Goal: Transaction & Acquisition: Book appointment/travel/reservation

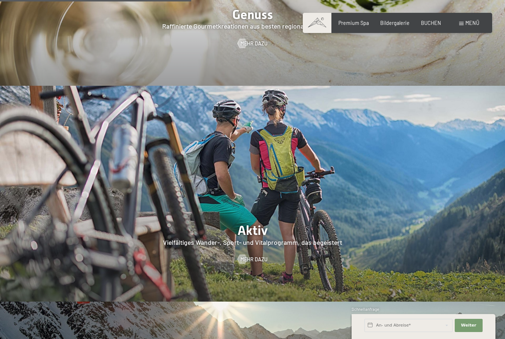
scroll to position [1377, 0]
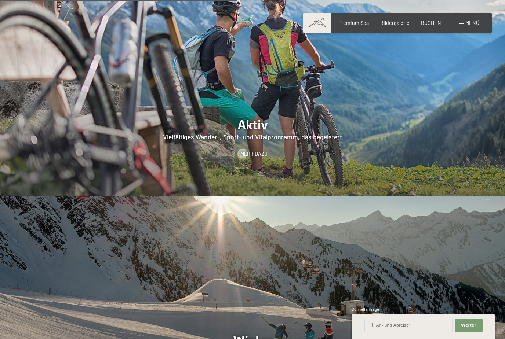
click at [467, 26] on div "Menü" at bounding box center [469, 22] width 20 height 7
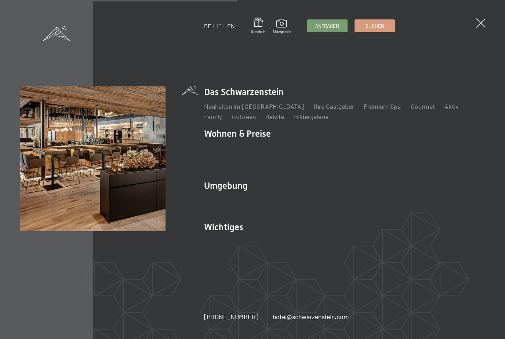
click at [230, 27] on link "EN" at bounding box center [231, 25] width 8 height 7
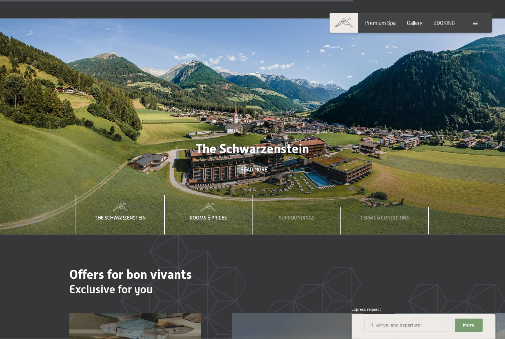
scroll to position [2039, 0]
click at [224, 220] on span "Rooms & Prices" at bounding box center [208, 218] width 37 height 6
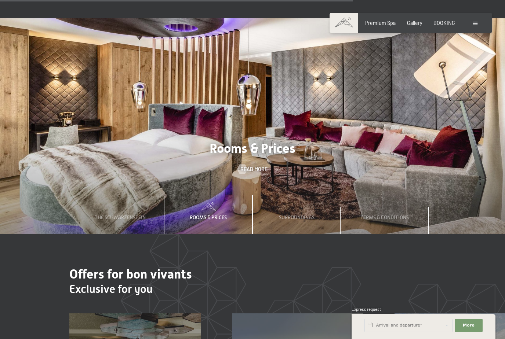
click at [220, 220] on span "Rooms & Prices" at bounding box center [208, 218] width 37 height 6
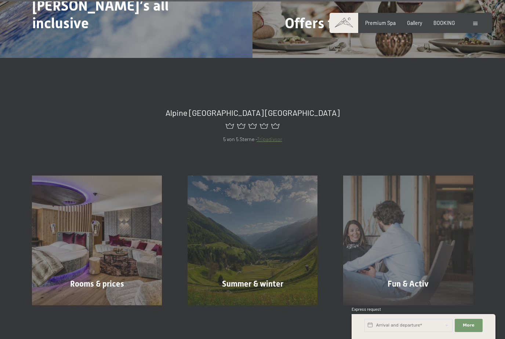
scroll to position [2695, 0]
click at [444, 25] on div "BOOKING" at bounding box center [444, 21] width 22 height 7
click at [445, 24] on span "BOOKING" at bounding box center [444, 22] width 22 height 6
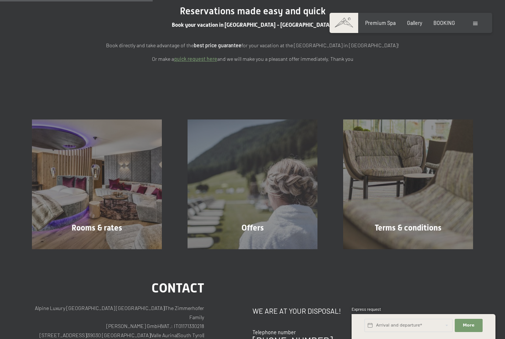
scroll to position [84, 0]
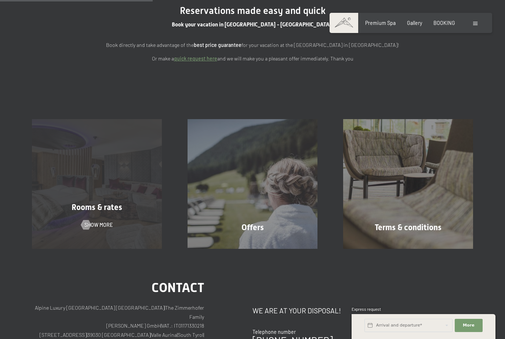
click at [126, 198] on div "Rooms & rates Show more" at bounding box center [97, 183] width 156 height 129
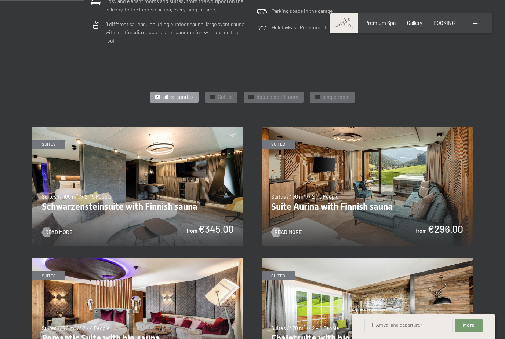
scroll to position [310, 0]
click at [220, 176] on img at bounding box center [137, 186] width 211 height 119
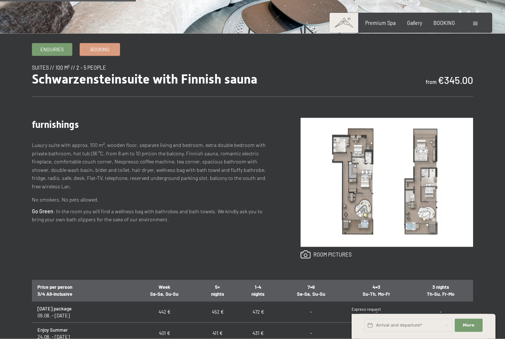
scroll to position [221, 0]
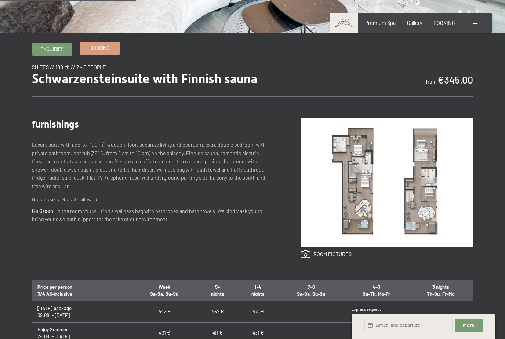
click at [116, 54] on link "Booking" at bounding box center [100, 48] width 40 height 12
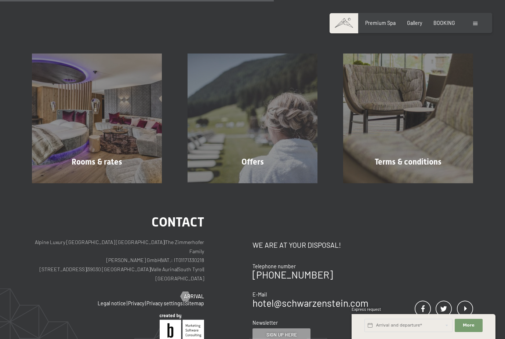
scroll to position [152, 0]
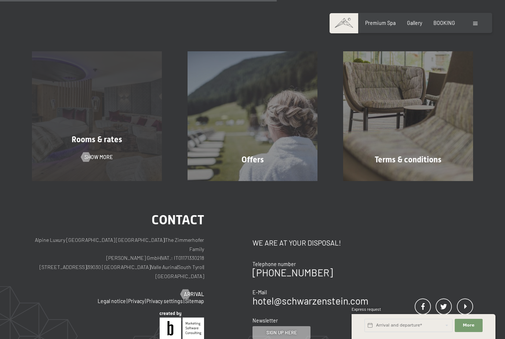
click at [135, 146] on div "Rooms & rates" at bounding box center [97, 139] width 156 height 11
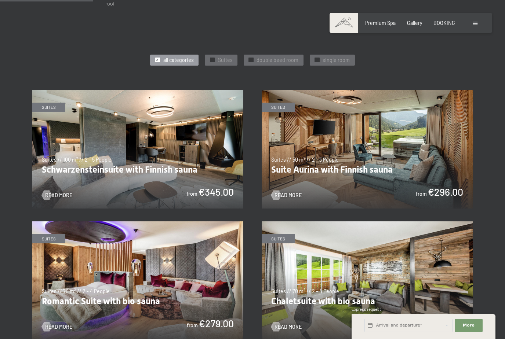
scroll to position [346, 0]
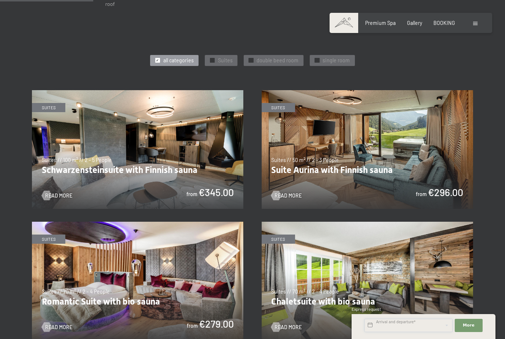
click at [420, 332] on input "text" at bounding box center [408, 325] width 88 height 13
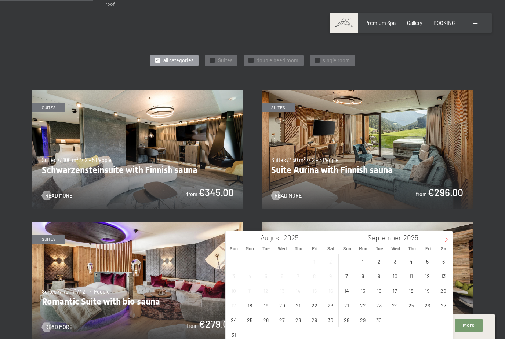
click at [447, 237] on icon at bounding box center [446, 239] width 5 height 5
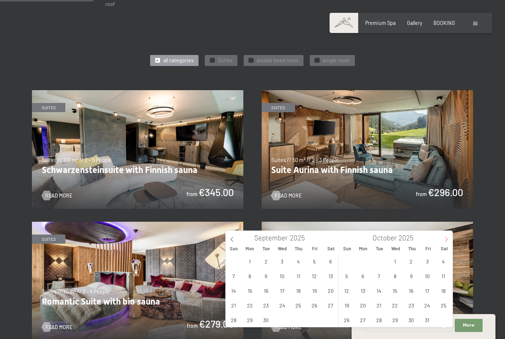
click at [448, 241] on icon at bounding box center [446, 239] width 5 height 5
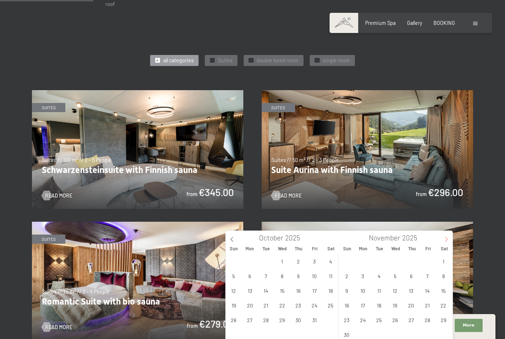
click at [445, 237] on icon at bounding box center [446, 239] width 5 height 5
click at [446, 242] on span at bounding box center [446, 237] width 12 height 12
type input "2026"
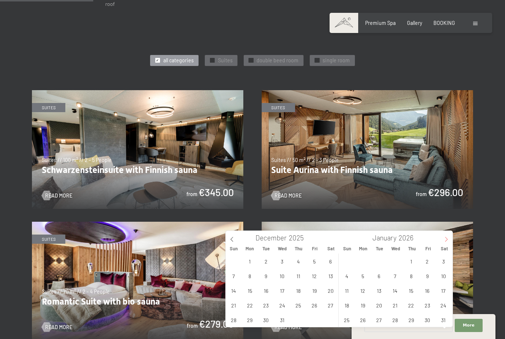
click at [445, 239] on icon at bounding box center [446, 239] width 5 height 5
type input "2026"
click at [447, 242] on icon at bounding box center [446, 239] width 5 height 5
click at [447, 242] on span at bounding box center [446, 237] width 12 height 12
click at [447, 239] on icon at bounding box center [446, 239] width 5 height 5
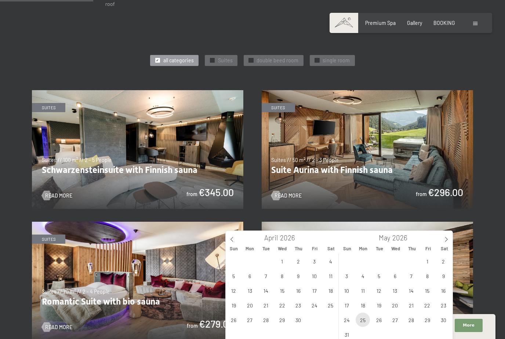
click at [365, 319] on span "25" at bounding box center [362, 320] width 14 height 14
click at [414, 322] on span "28" at bounding box center [411, 320] width 14 height 14
type input "[DATE] - [DATE]"
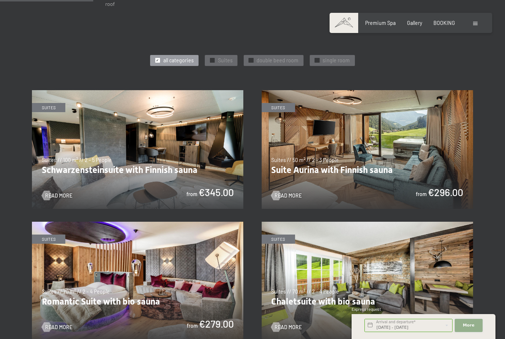
click at [470, 329] on span "More" at bounding box center [469, 326] width 12 height 6
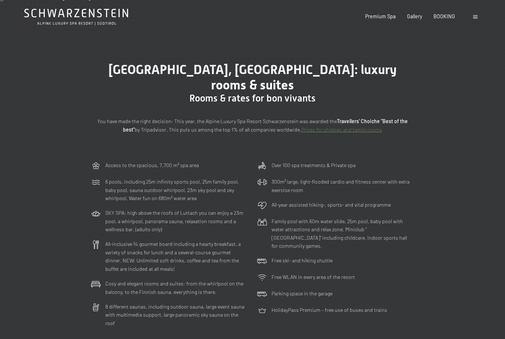
scroll to position [0, 0]
